Goal: Task Accomplishment & Management: Manage account settings

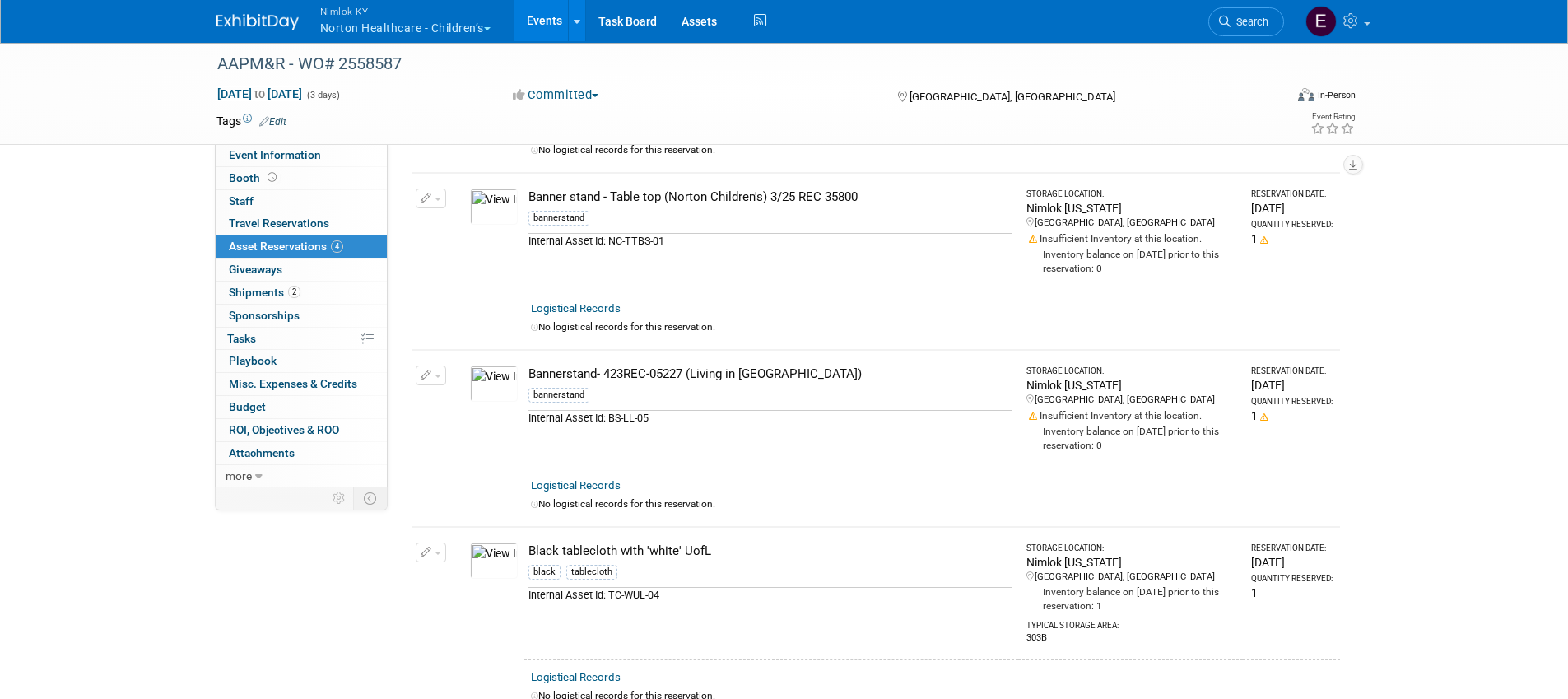
click at [963, 338] on td "Logistical Records No logistical records for this reservation." at bounding box center [932, 319] width 815 height 59
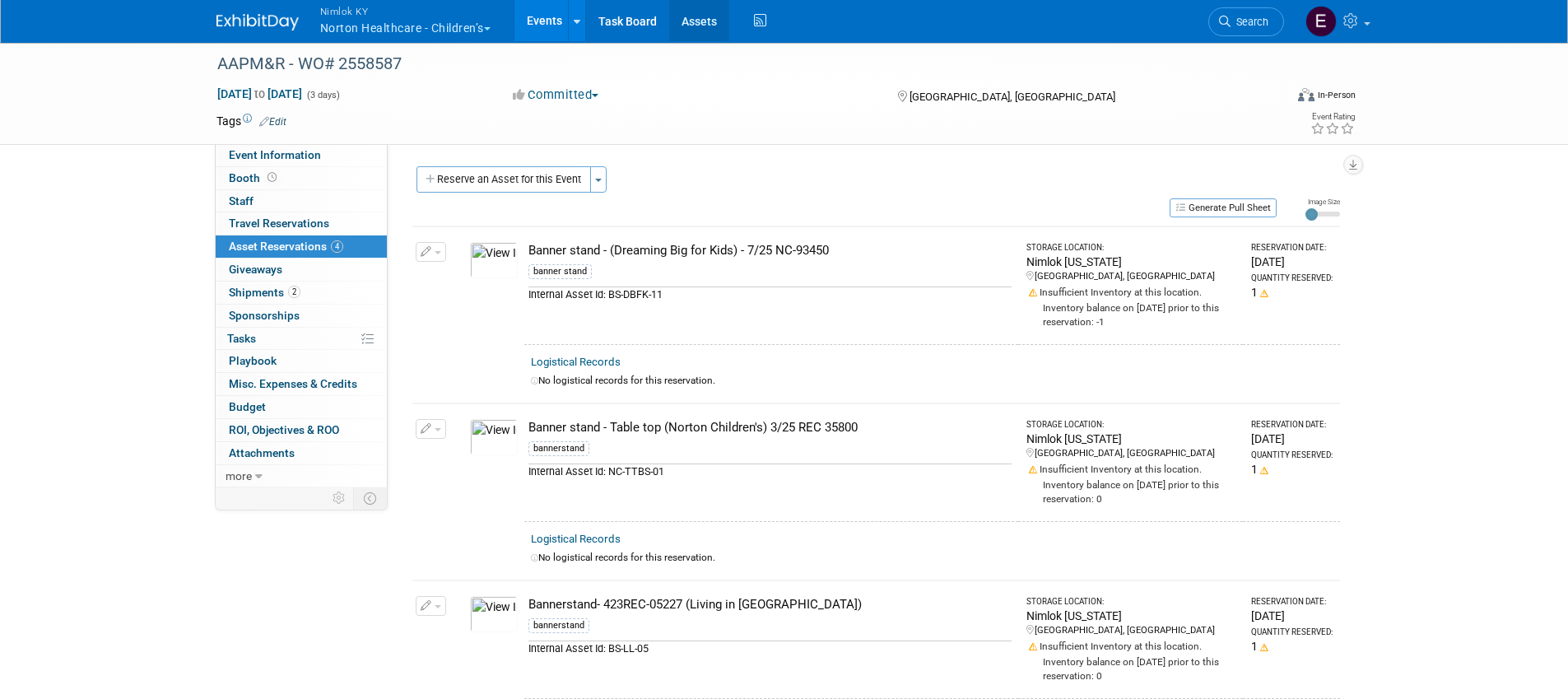
click at [711, 15] on link "Assets" at bounding box center [699, 21] width 60 height 41
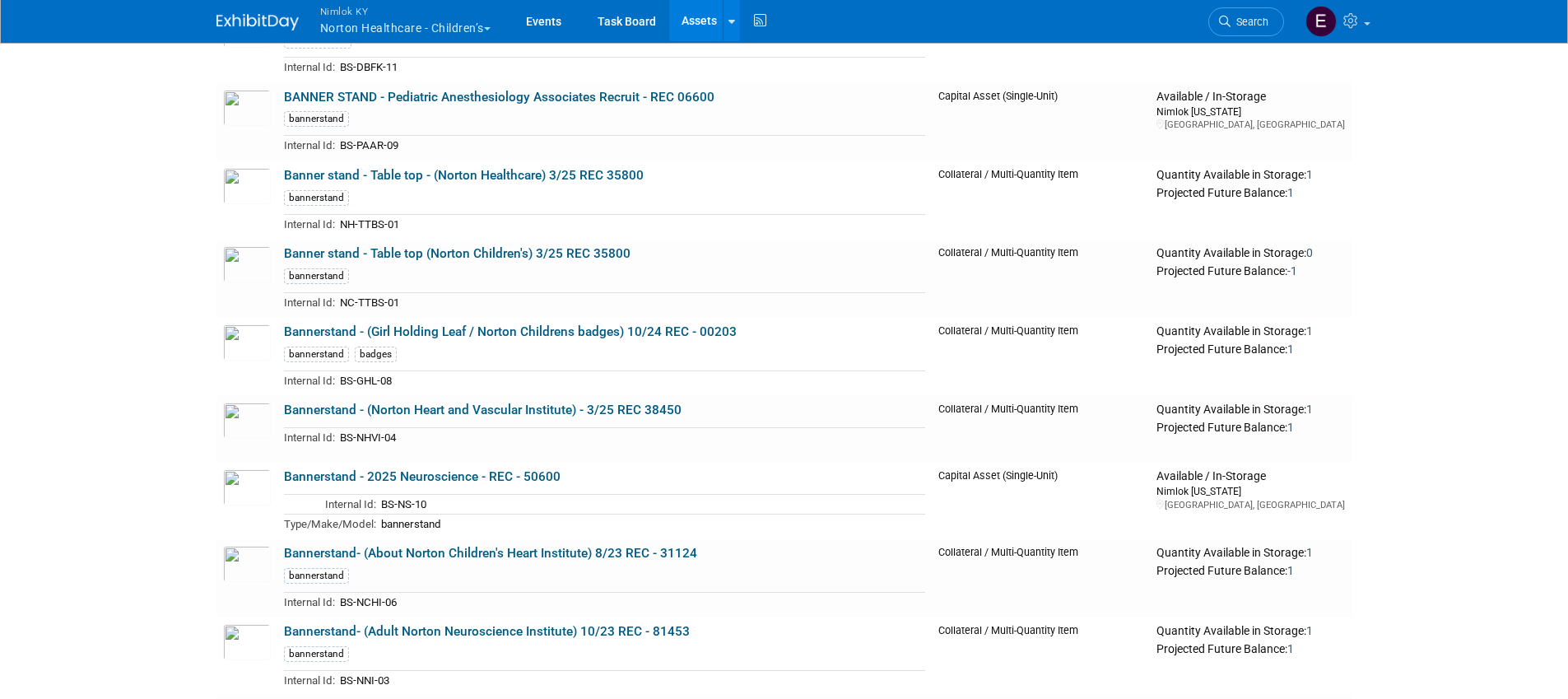
scroll to position [815, 0]
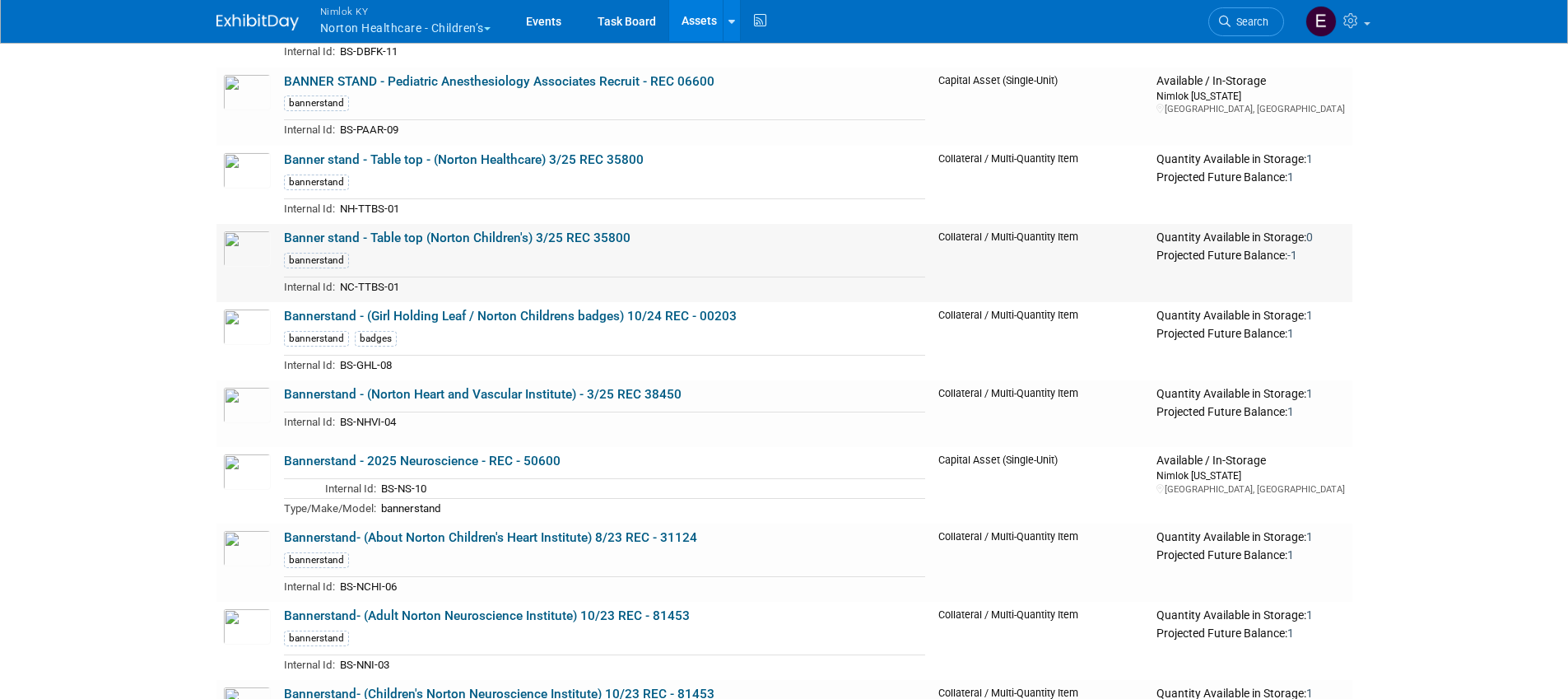
click at [485, 236] on link "Banner stand - Table top (Norton Children's) 3/25 REC 35800" at bounding box center [457, 238] width 346 height 15
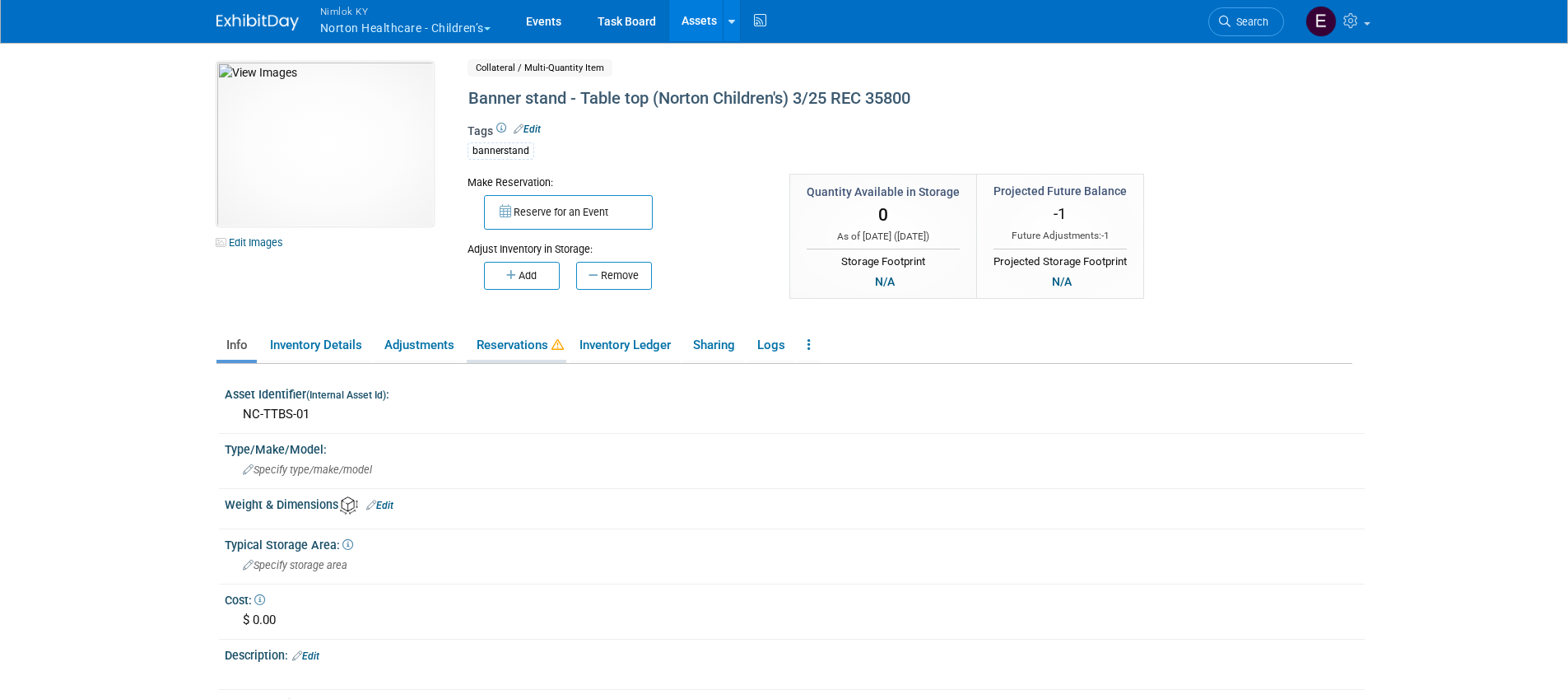
click at [539, 348] on link "Reservations" at bounding box center [516, 345] width 100 height 29
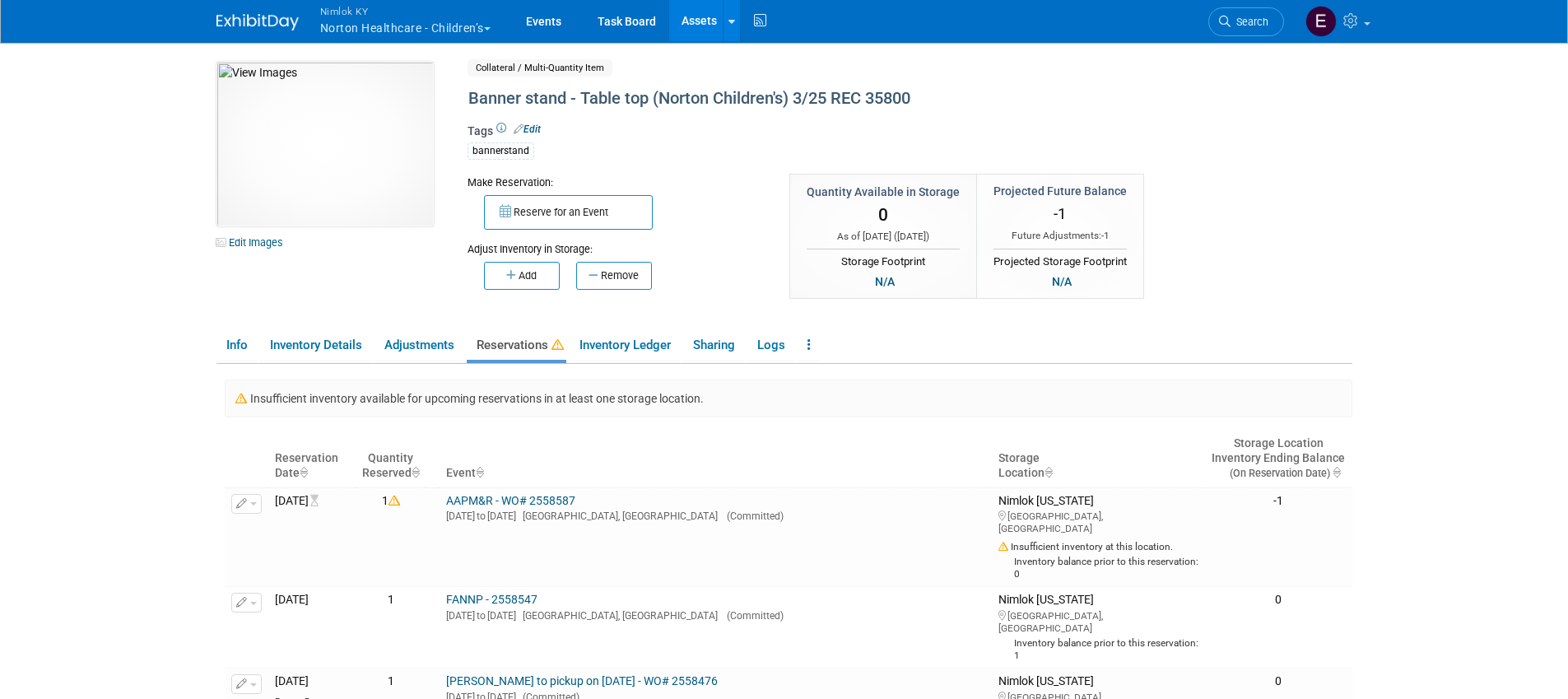
click at [139, 336] on body "Nimlok KY Norton Healthcare - Children’s Explore: My Workspaces 44 Go to Worksp…" at bounding box center [784, 350] width 1568 height 699
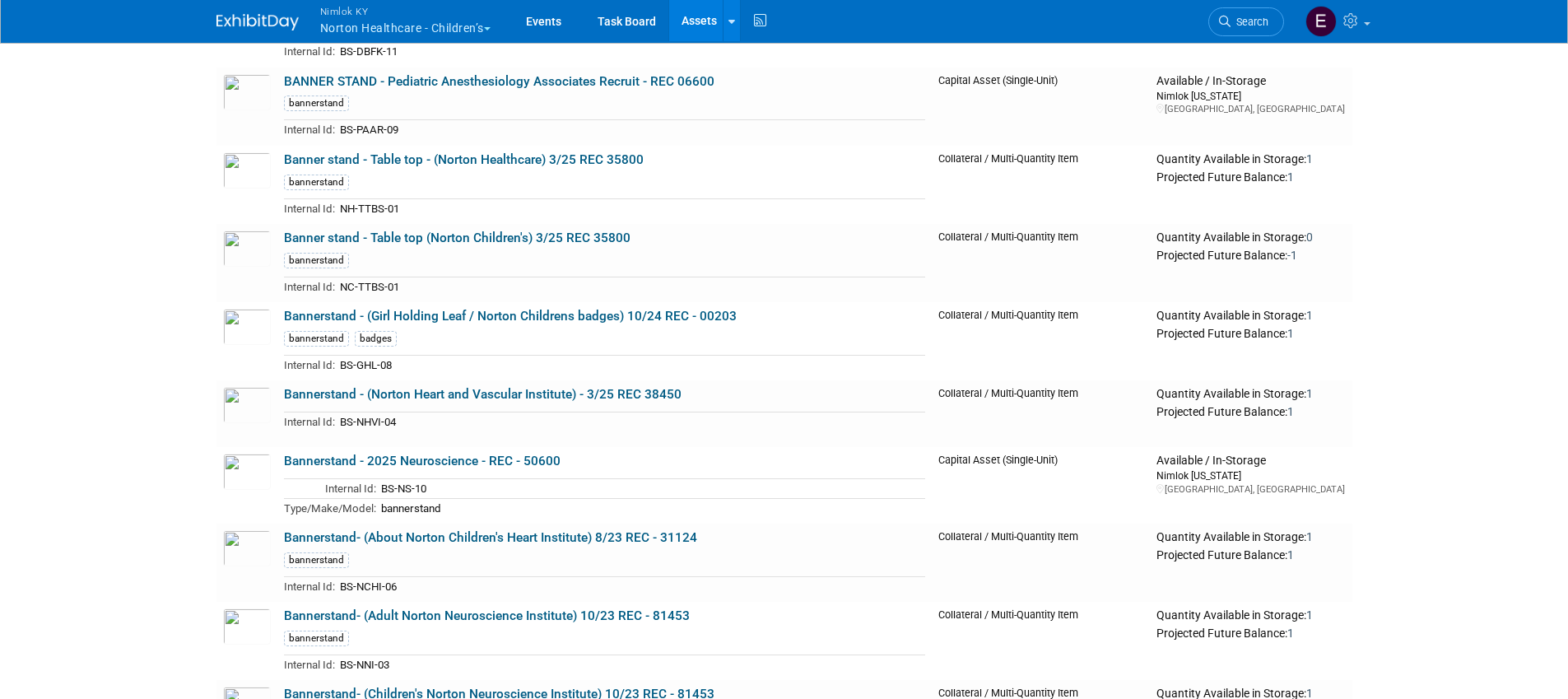
click at [528, 239] on link "Banner stand - Table top (Norton Children's) 3/25 REC 35800" at bounding box center [457, 238] width 346 height 15
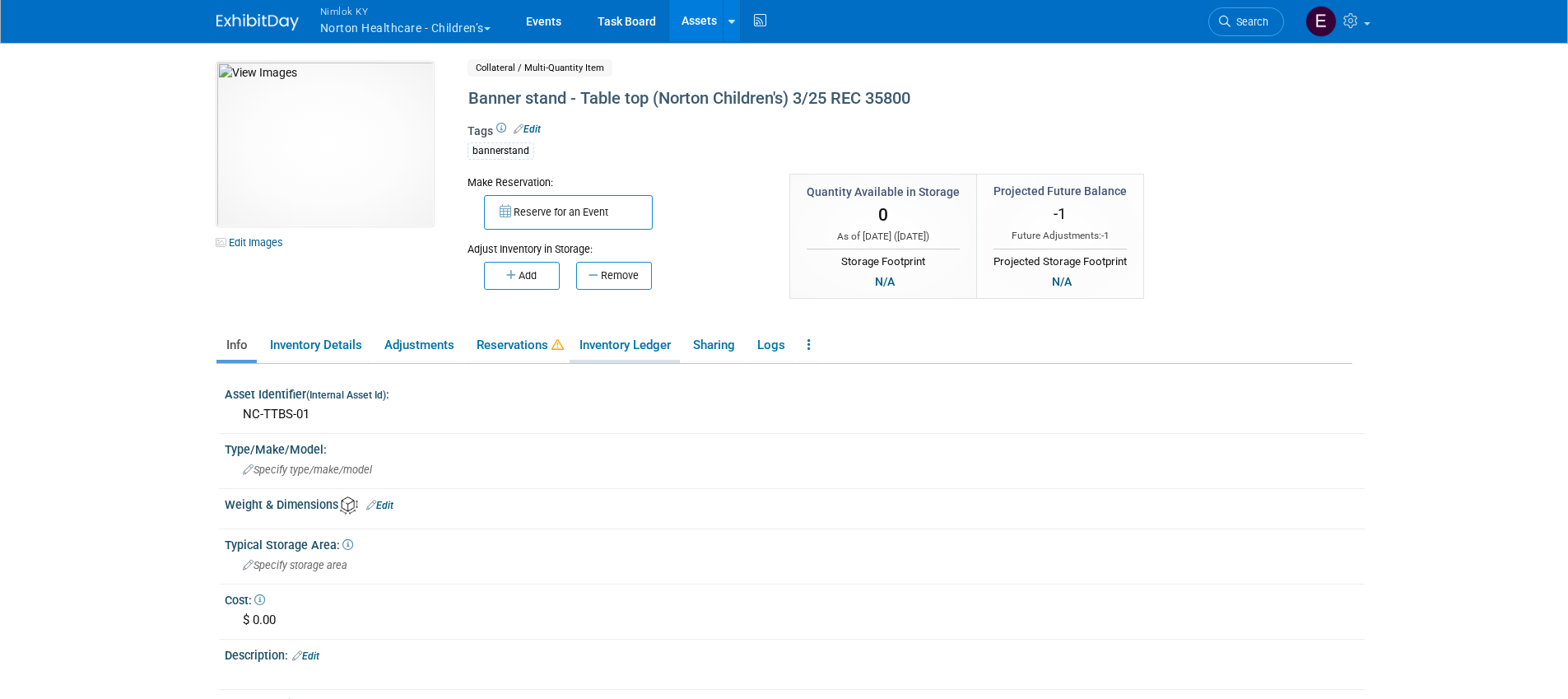
click at [641, 351] on link "Inventory Ledger" at bounding box center [625, 345] width 110 height 29
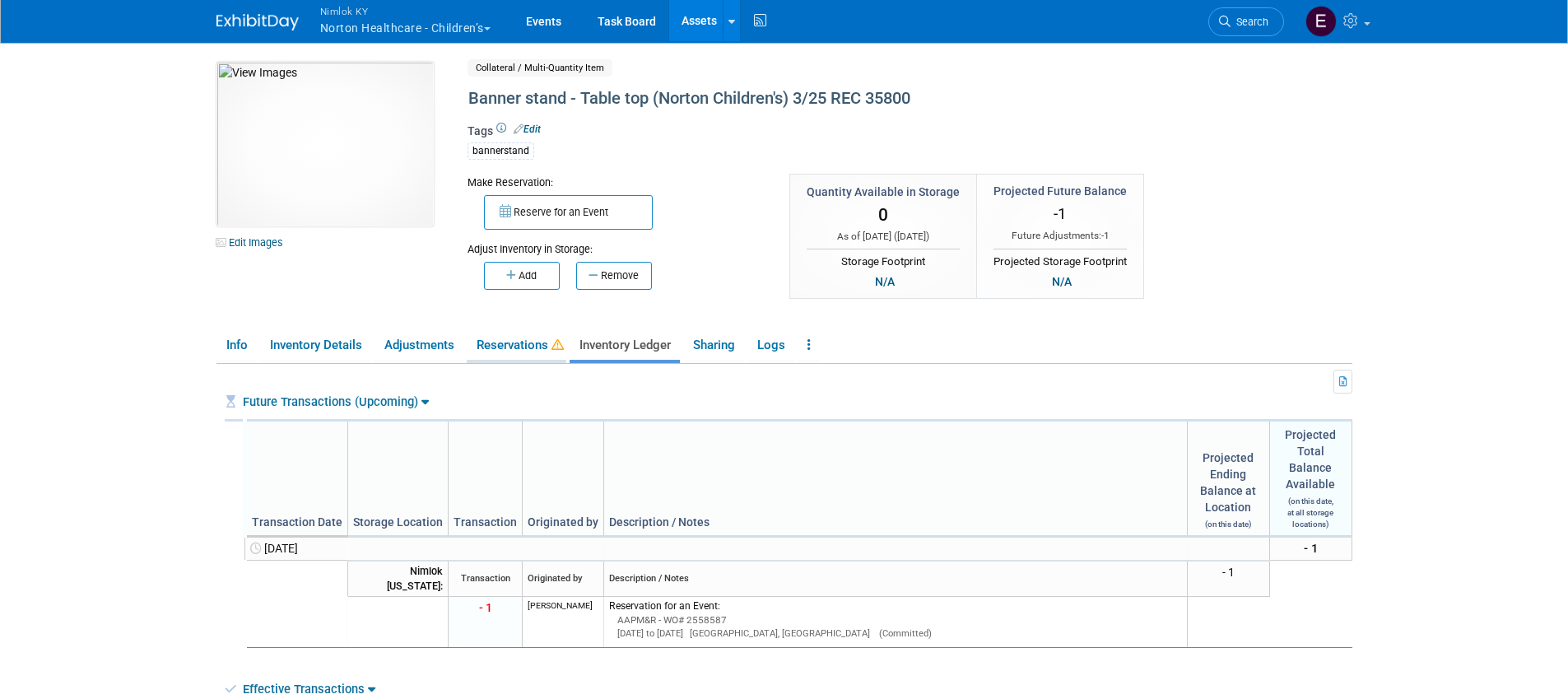
click at [524, 344] on link "Reservations" at bounding box center [516, 345] width 100 height 29
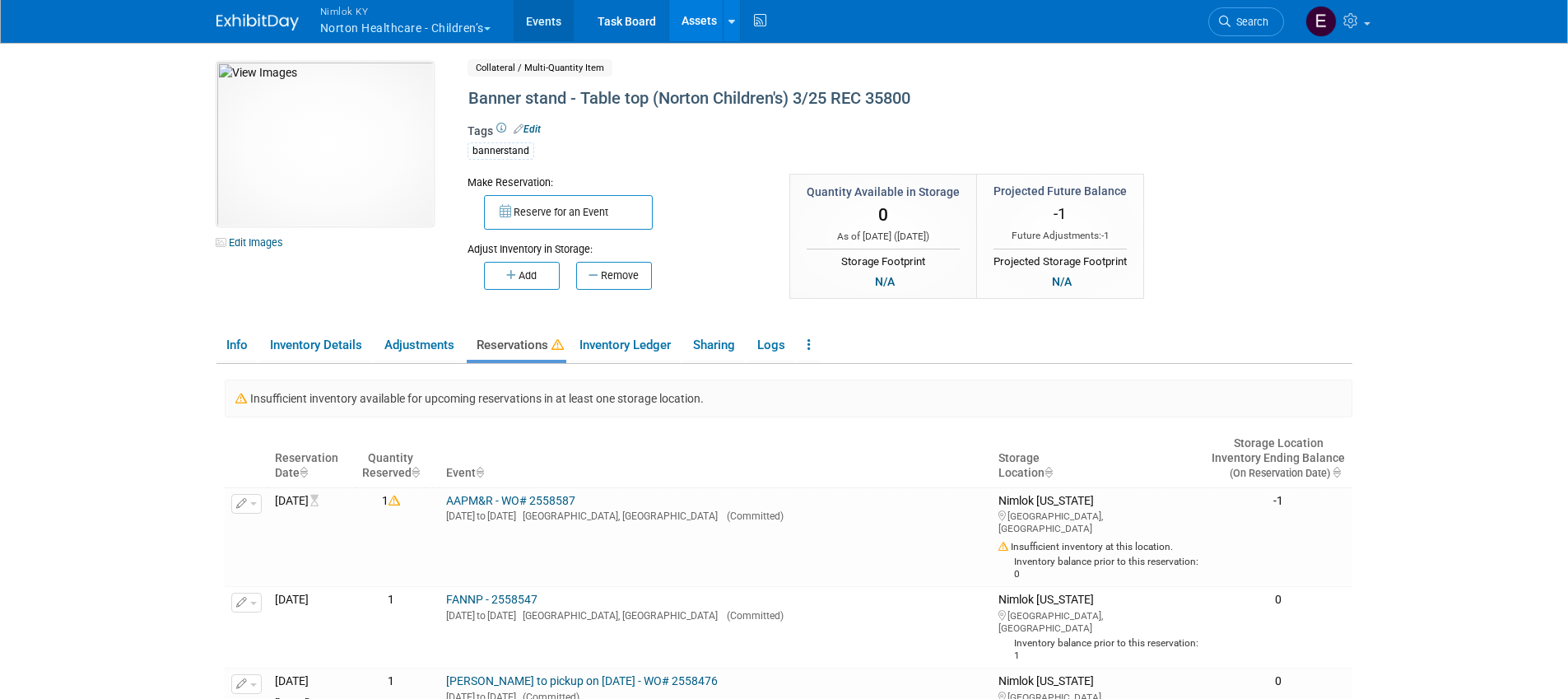
click at [539, 21] on link "Events" at bounding box center [543, 21] width 60 height 41
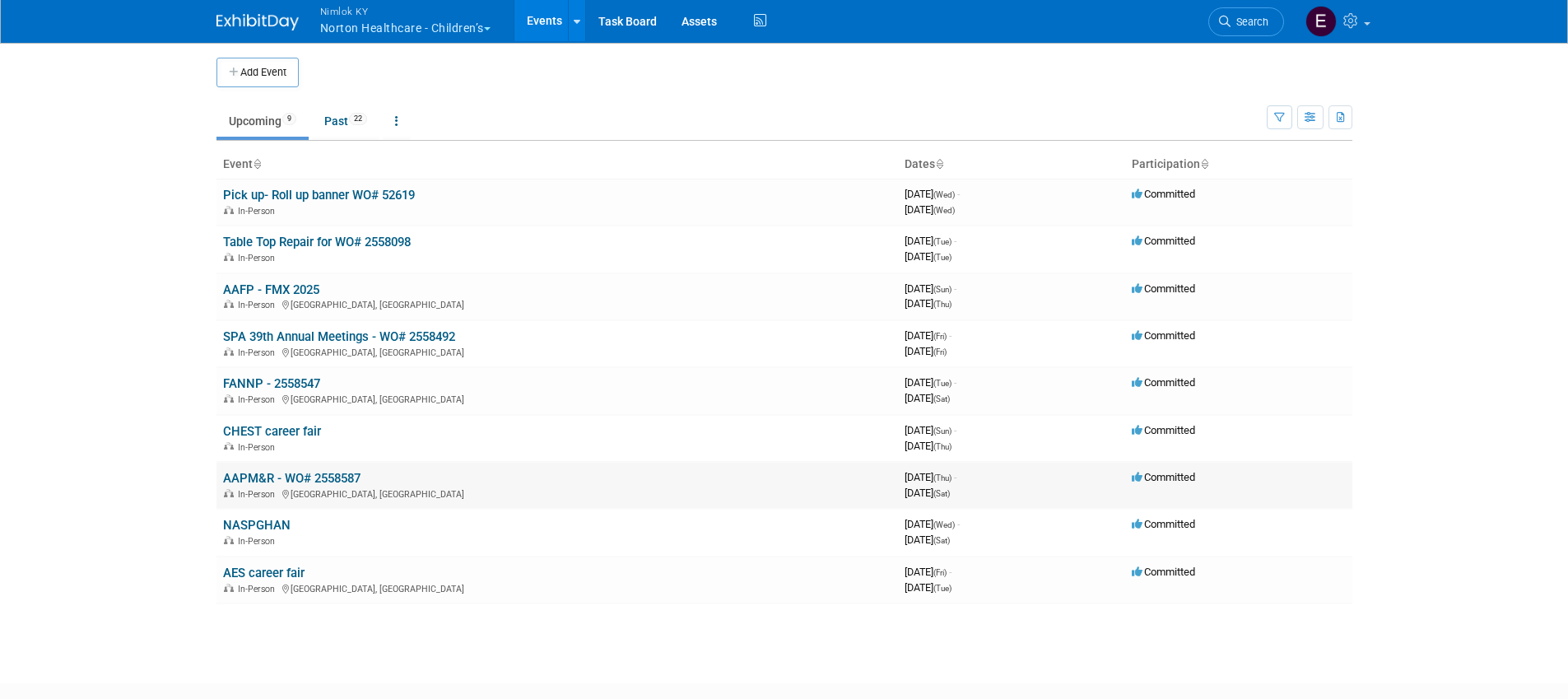
click at [281, 480] on link "AAPM&R - WO# 2558587" at bounding box center [292, 478] width 138 height 15
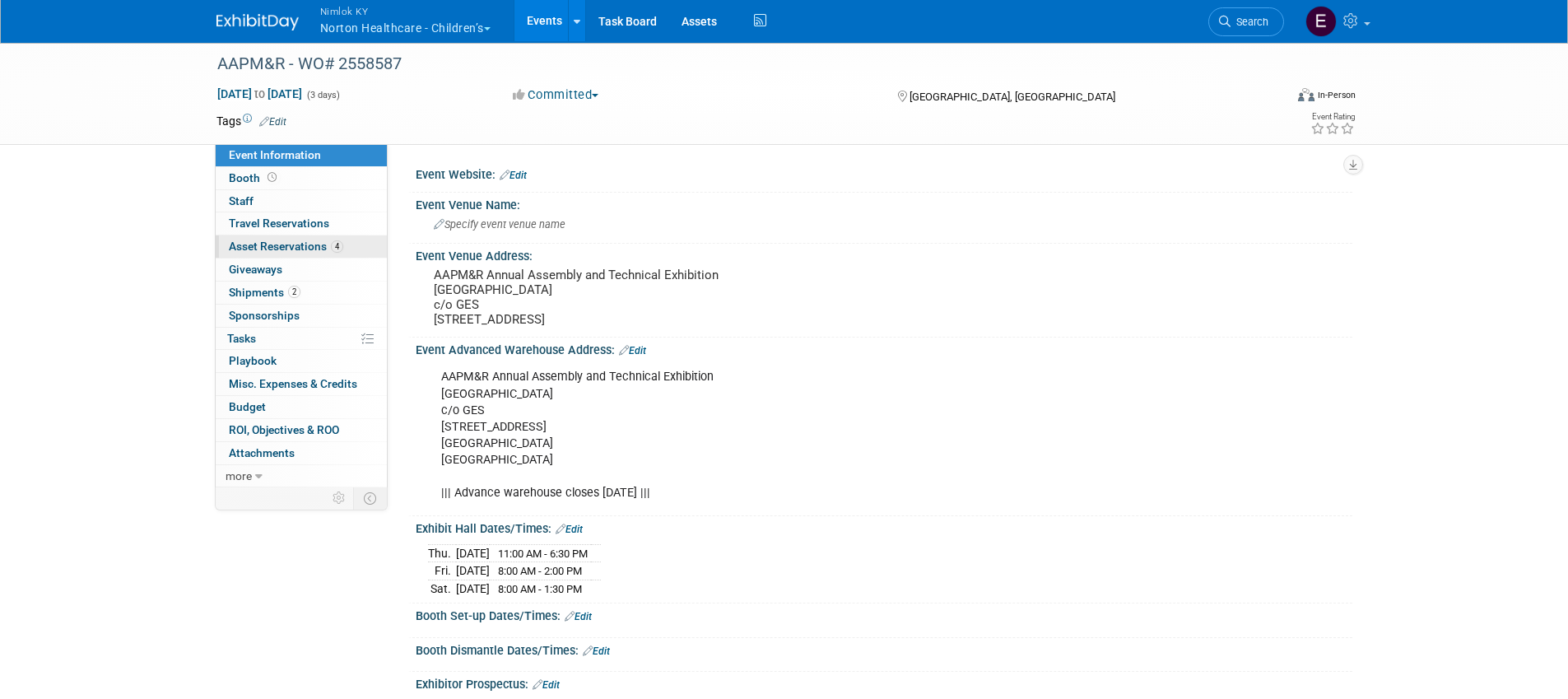
click at [272, 249] on span "Asset Reservations 4" at bounding box center [286, 246] width 115 height 13
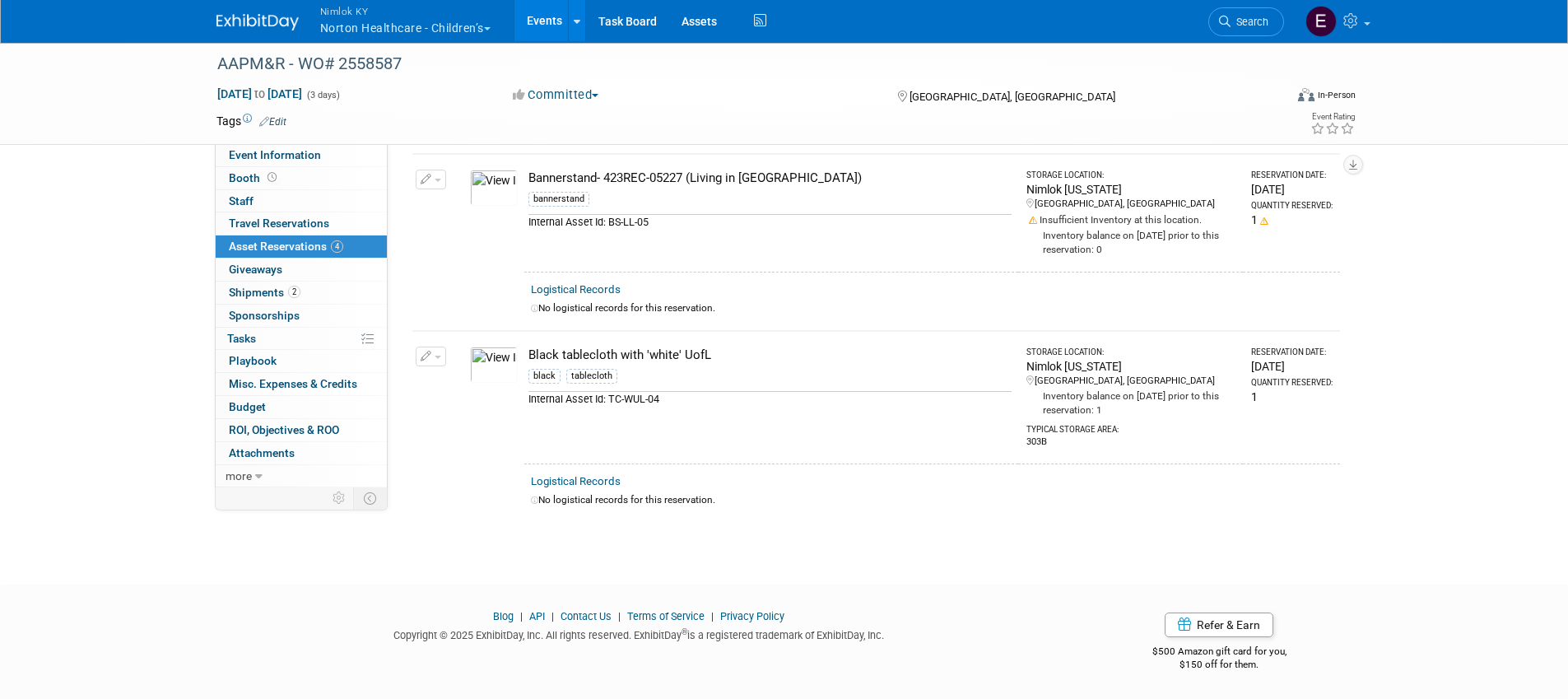
scroll to position [427, 0]
drag, startPoint x: 1495, startPoint y: 292, endPoint x: 1493, endPoint y: 303, distance: 11.2
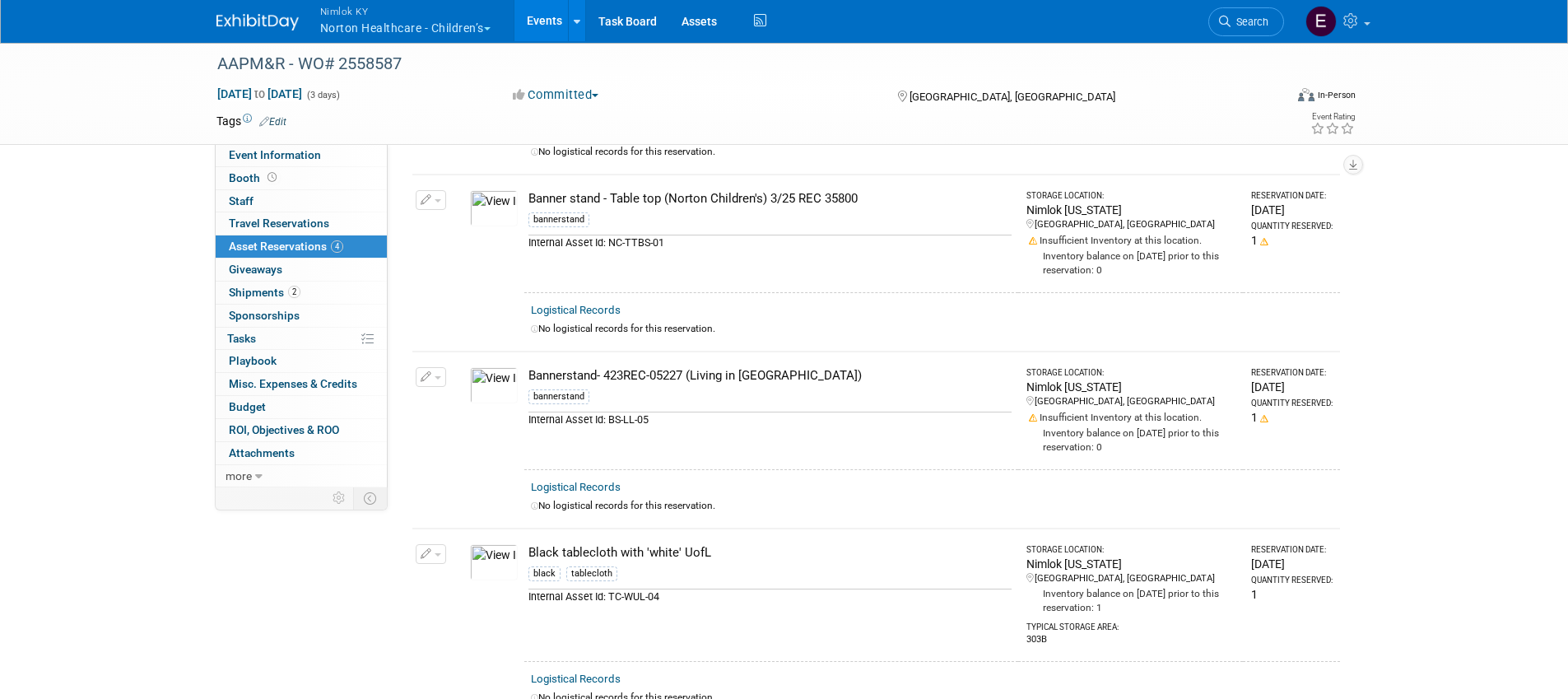
scroll to position [0, 0]
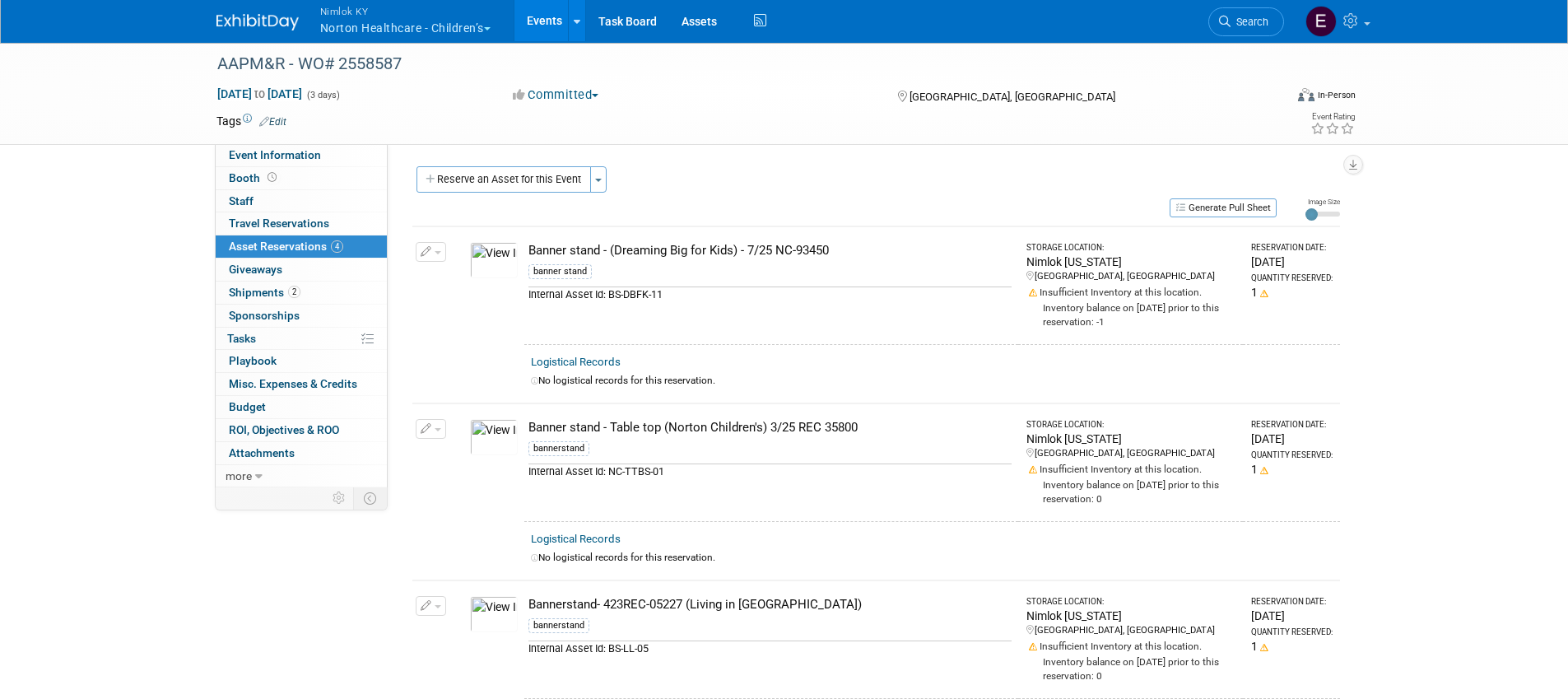
click at [406, 27] on button "Nimlok KY Norton Healthcare - Children’s" at bounding box center [415, 21] width 193 height 43
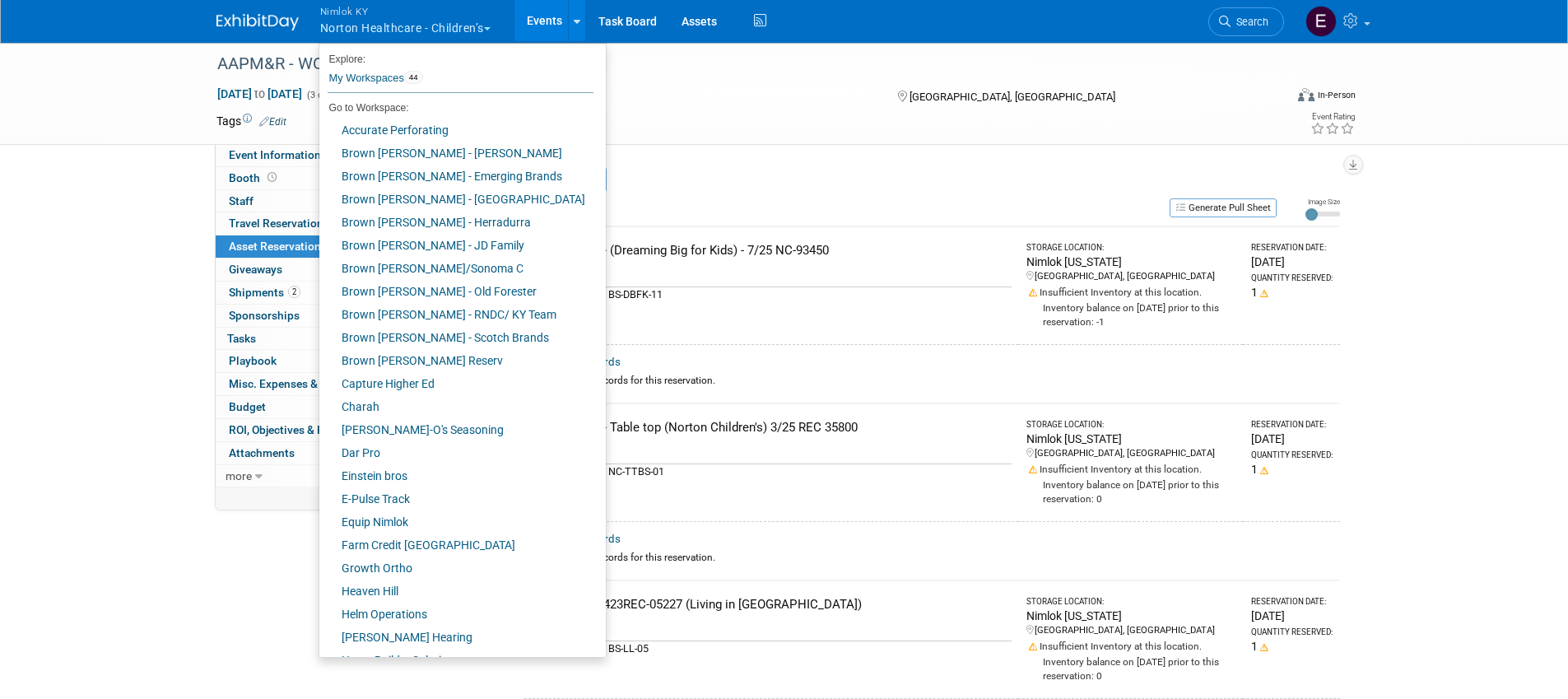
click at [552, 10] on link "Events" at bounding box center [544, 21] width 60 height 41
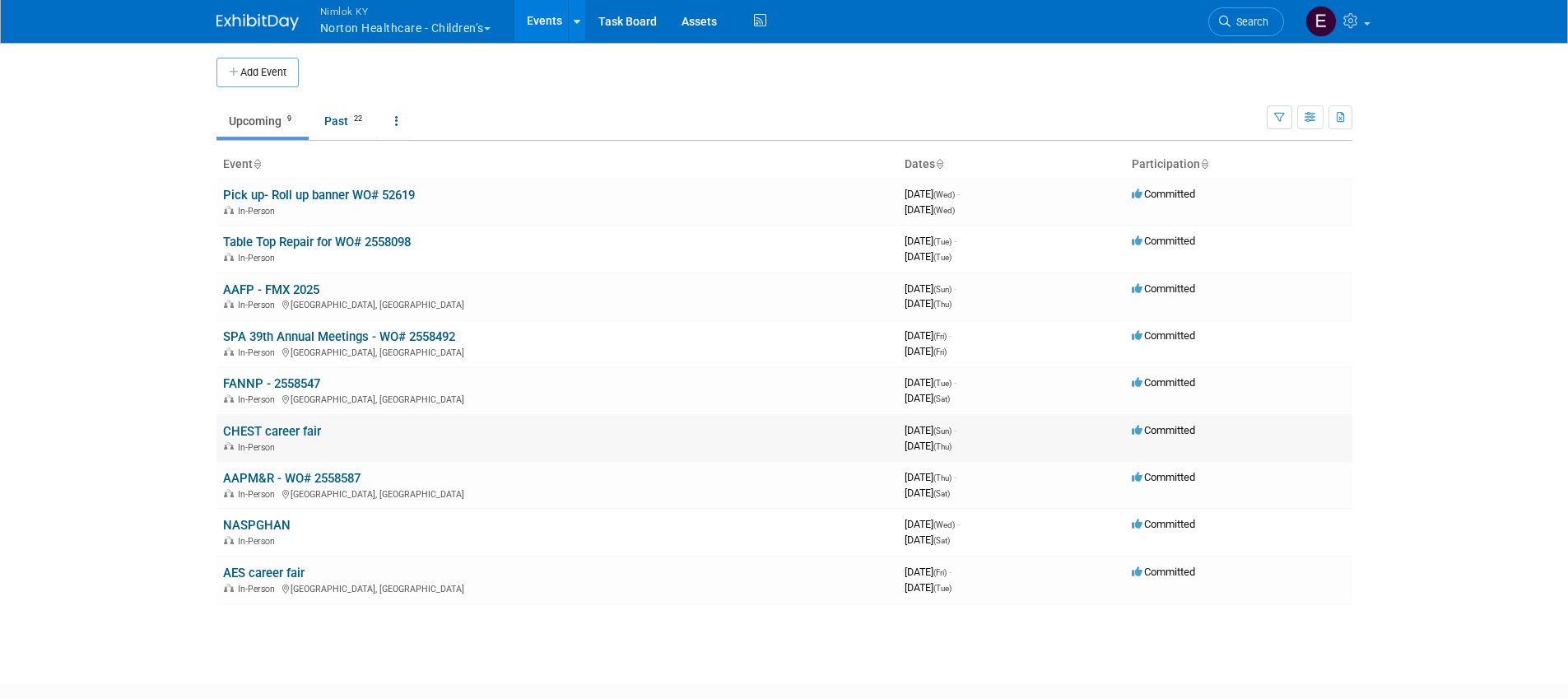
click at [278, 427] on link "CHEST career fair" at bounding box center [272, 431] width 98 height 15
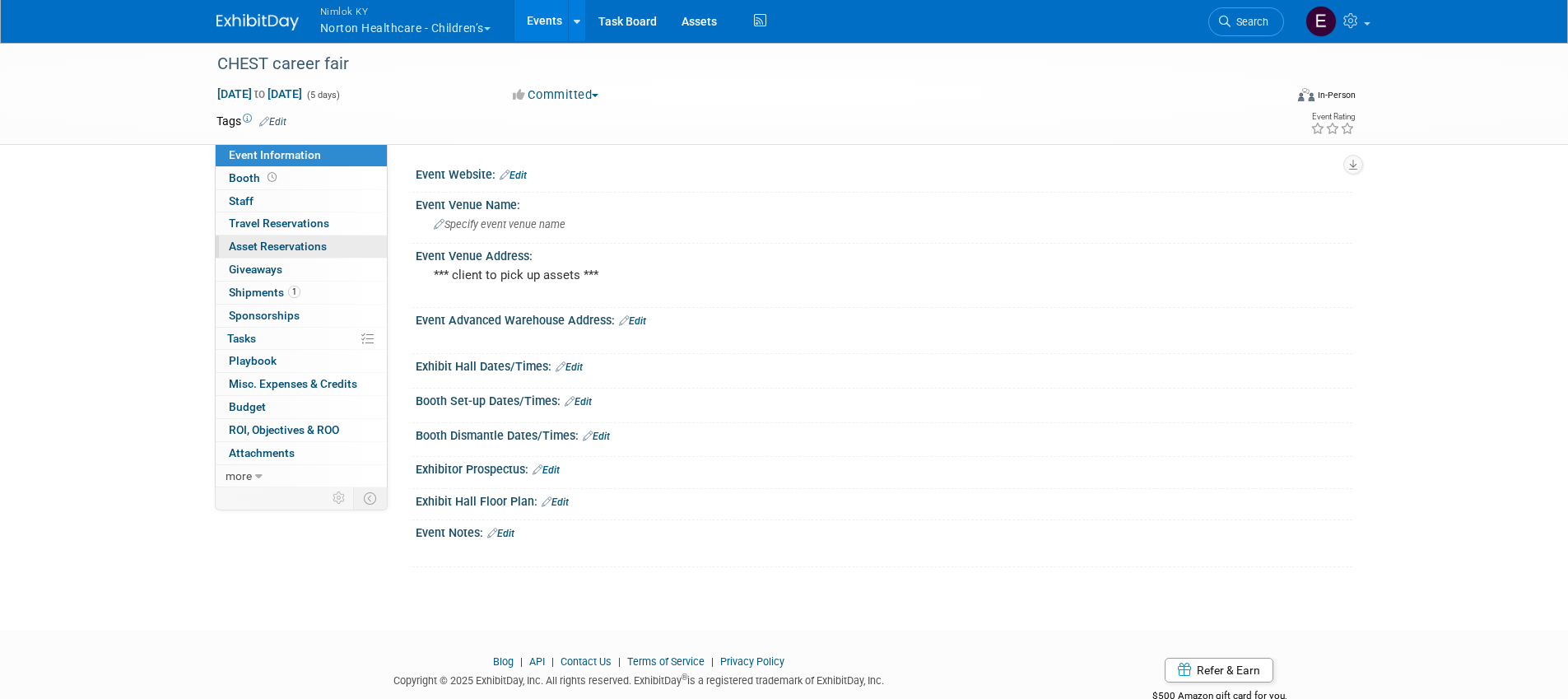
click at [270, 246] on span "Asset Reservations 0" at bounding box center [278, 246] width 98 height 13
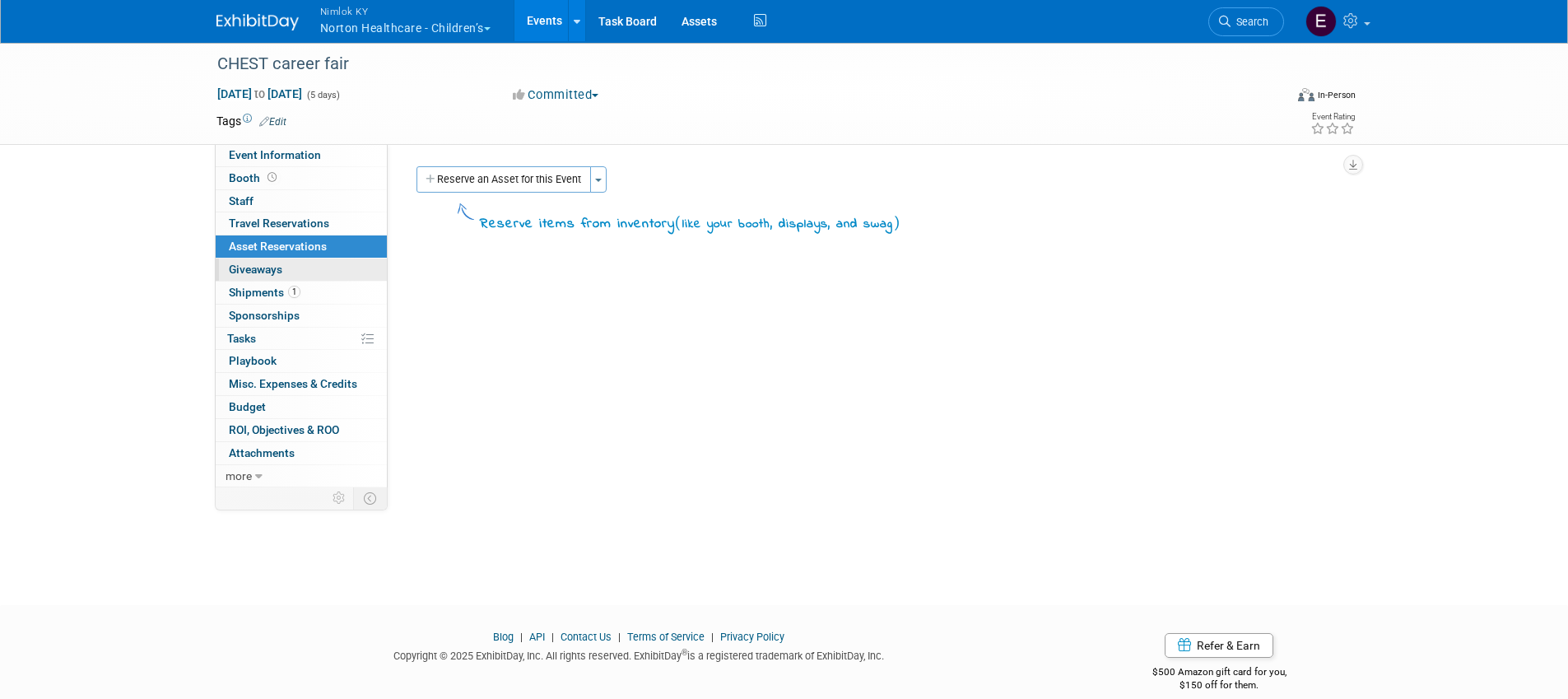
click at [284, 270] on link "0 Giveaways 0" at bounding box center [302, 269] width 171 height 22
